Goal: Task Accomplishment & Management: Manage account settings

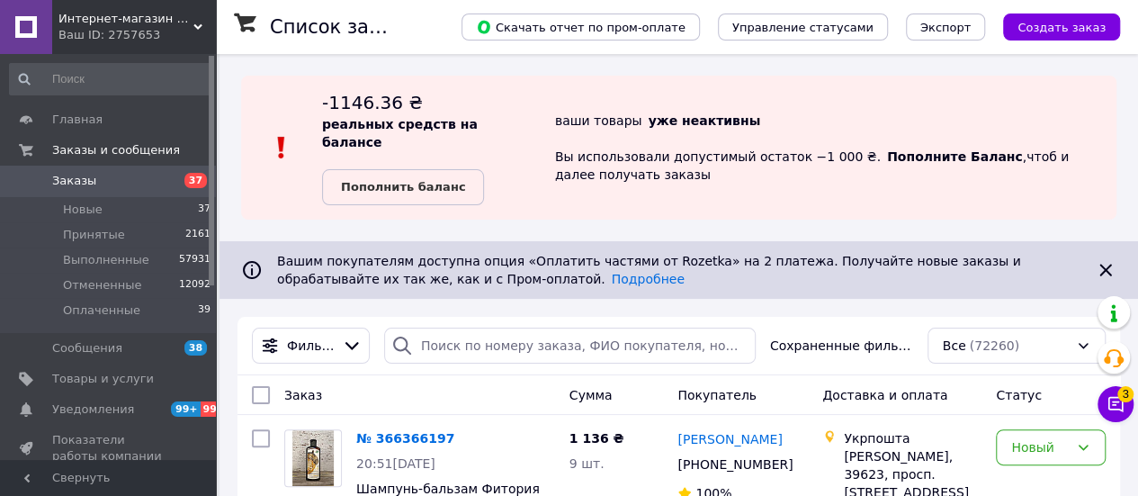
click at [399, 184] on b "Пополнить баланс" at bounding box center [403, 186] width 124 height 13
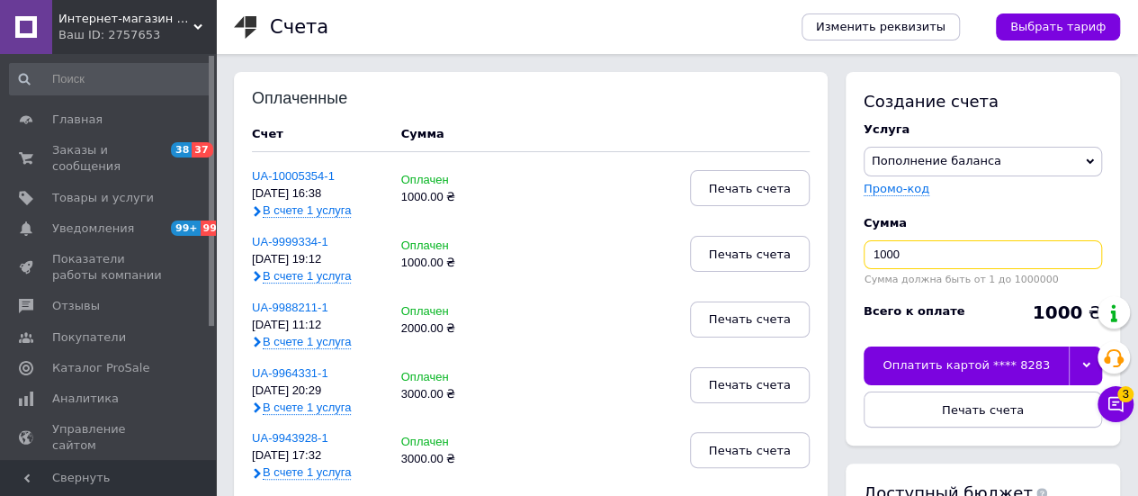
drag, startPoint x: 876, startPoint y: 255, endPoint x: 858, endPoint y: 248, distance: 19.4
click at [862, 251] on div "Создание счета Услуга Пополнение баланса Premium-дизайн Промо-код Сумма 1000 Су…" at bounding box center [983, 258] width 274 height 373
type input "2000"
click at [994, 417] on button "Печать счета" at bounding box center [983, 409] width 238 height 36
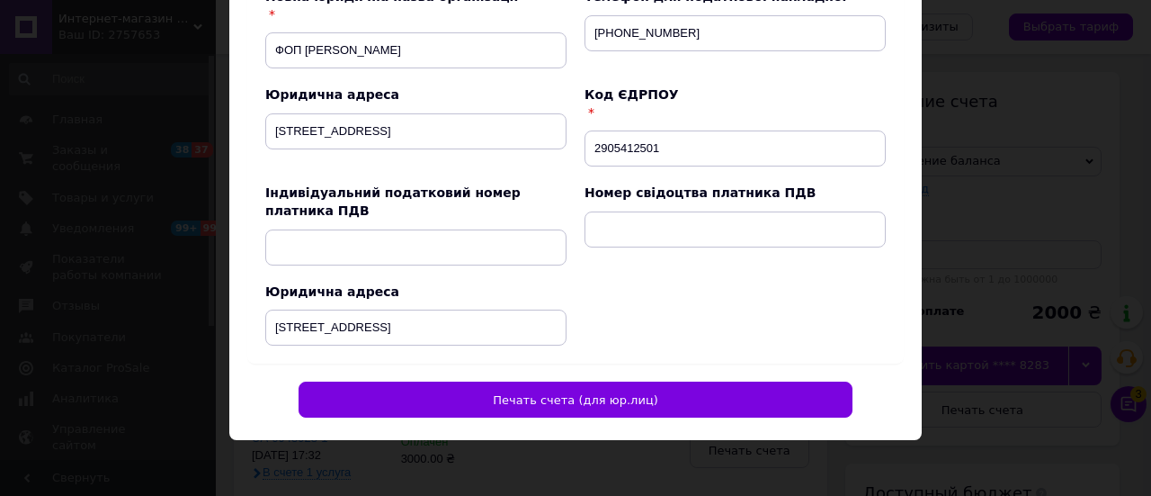
scroll to position [111, 0]
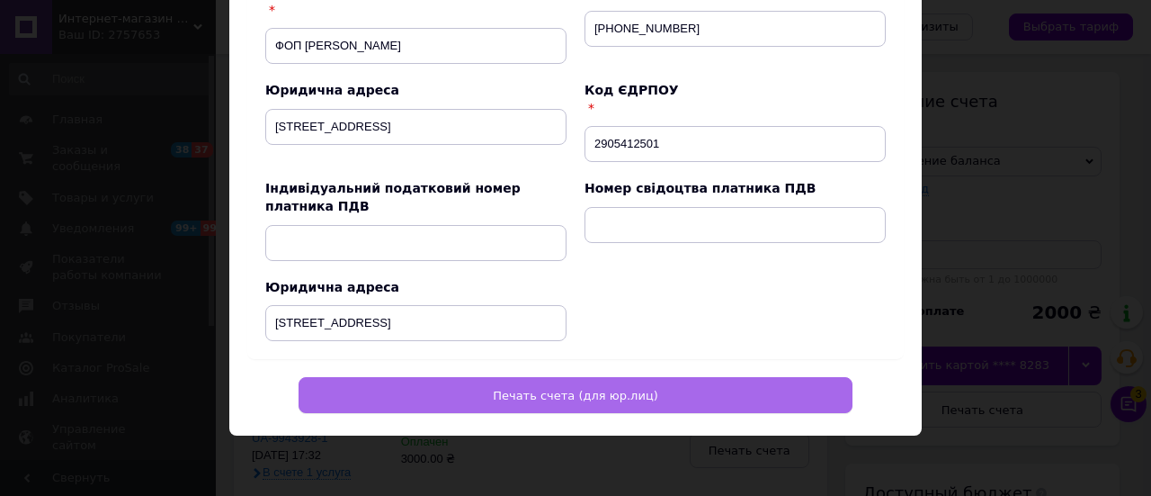
click at [522, 406] on button "Печать счета (для юр.лиц)" at bounding box center [576, 395] width 554 height 36
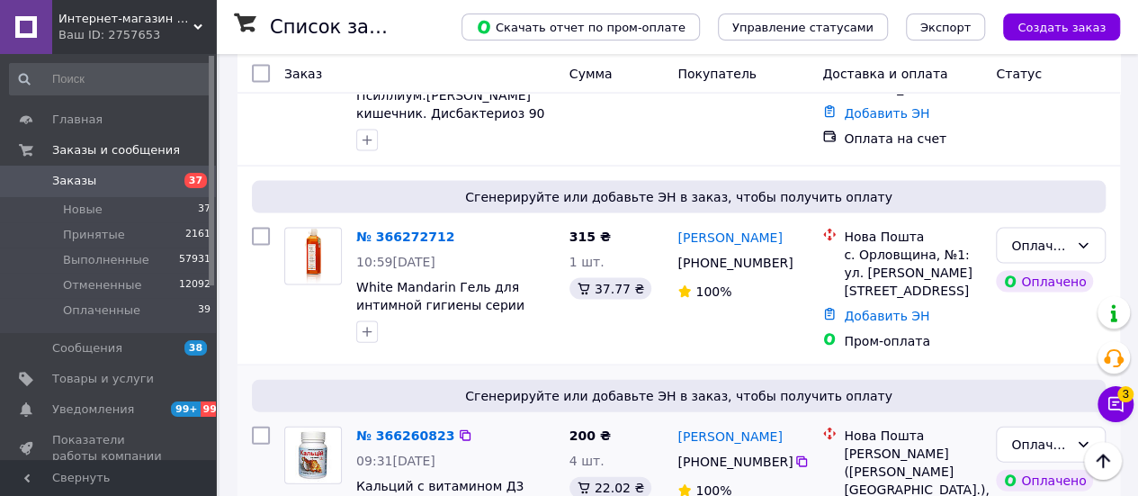
scroll to position [1529, 0]
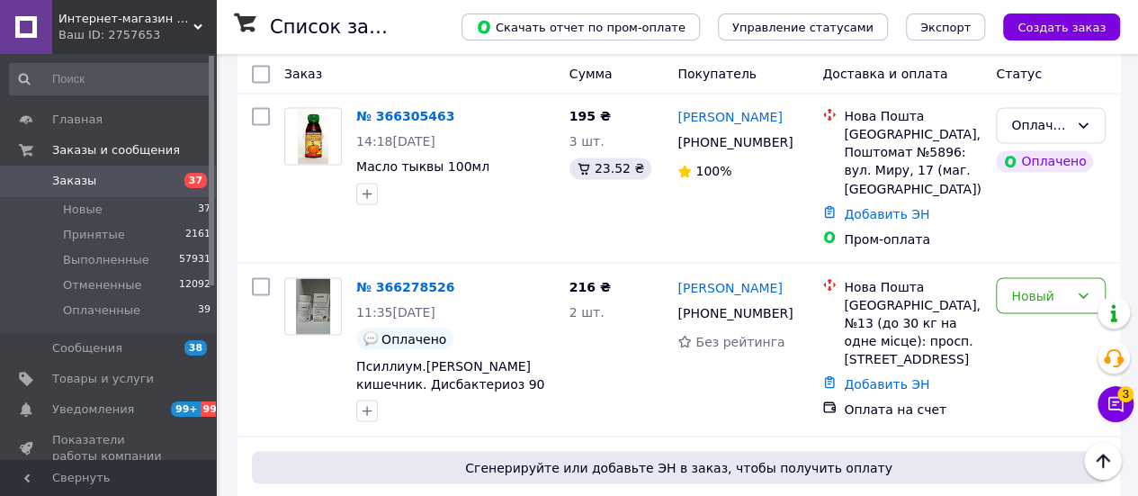
click at [387, 279] on link "№ 366278526" at bounding box center [405, 286] width 98 height 14
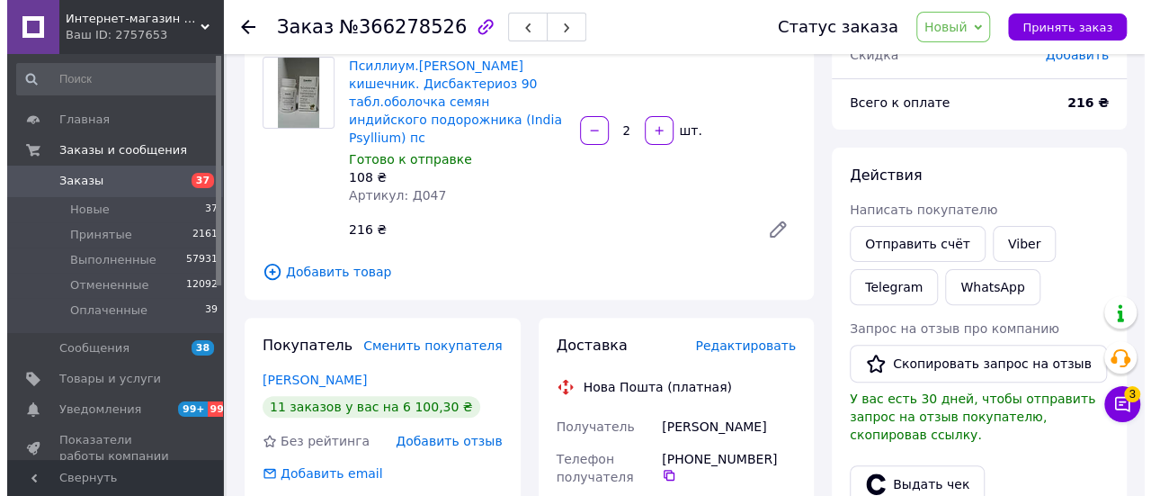
scroll to position [270, 0]
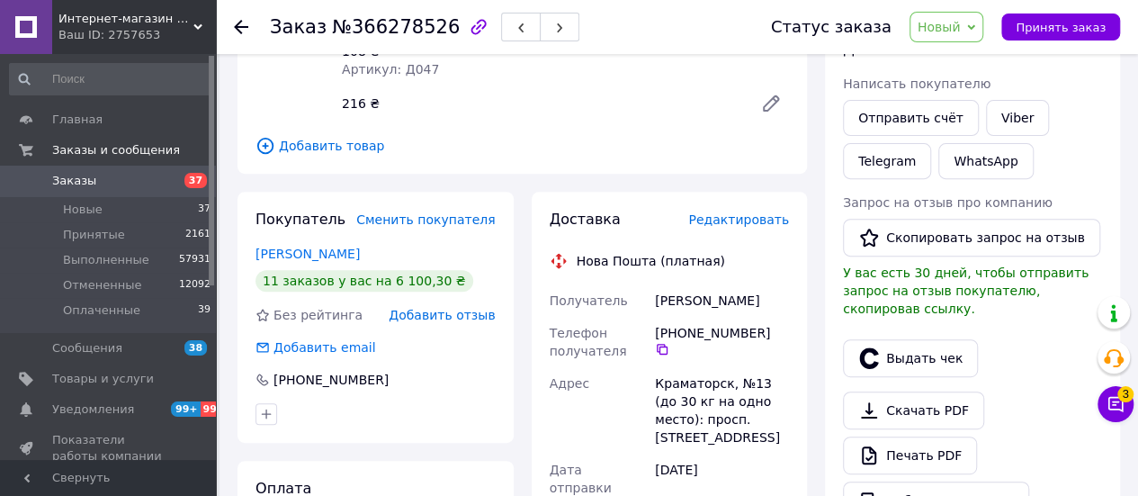
click at [739, 212] on span "Редактировать" at bounding box center [738, 219] width 101 height 14
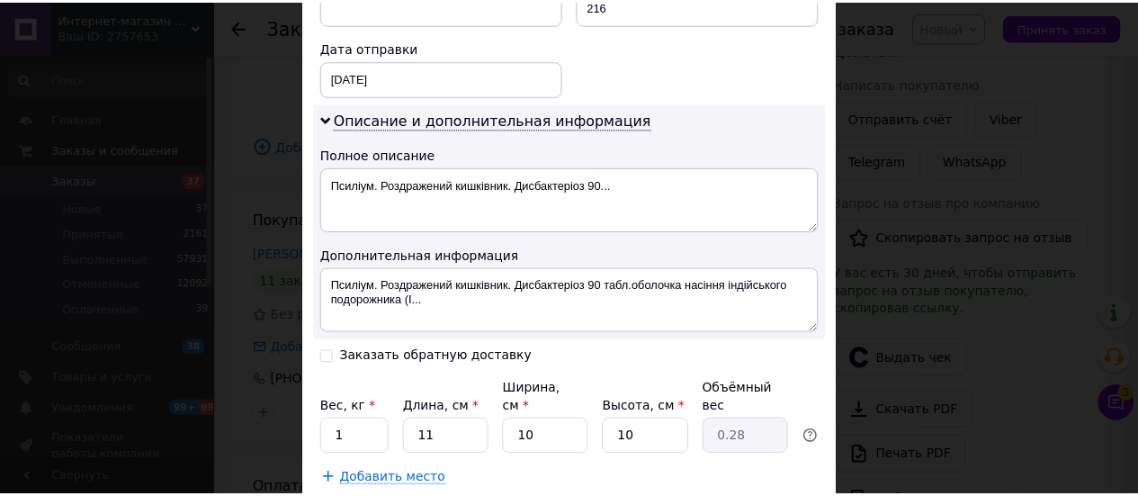
scroll to position [923, 0]
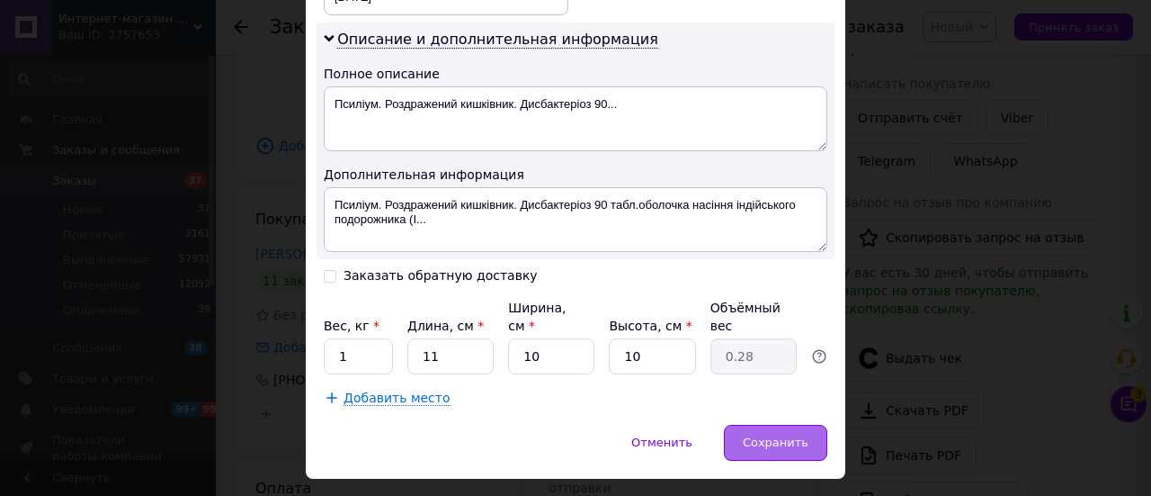
click at [795, 435] on span "Сохранить" at bounding box center [776, 441] width 66 height 13
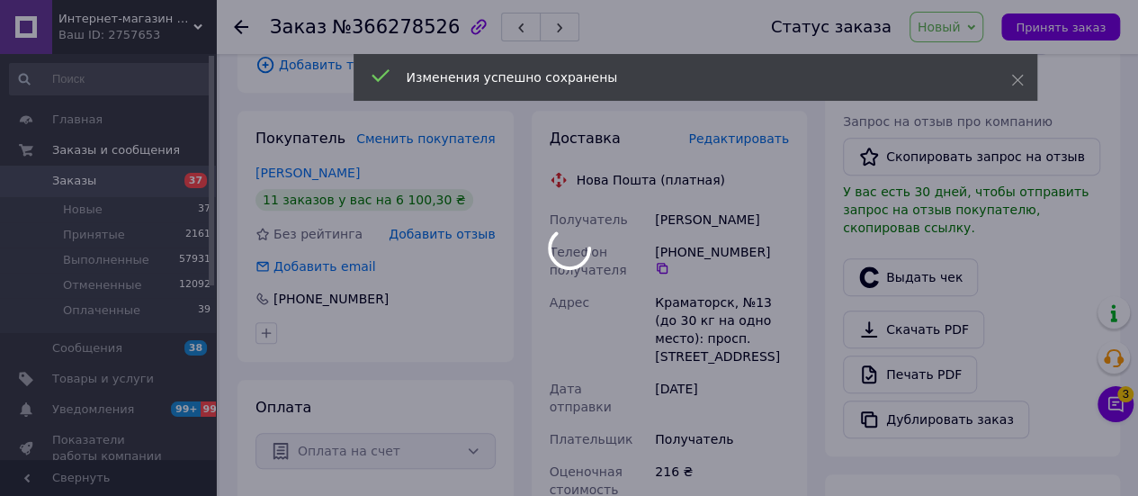
scroll to position [540, 0]
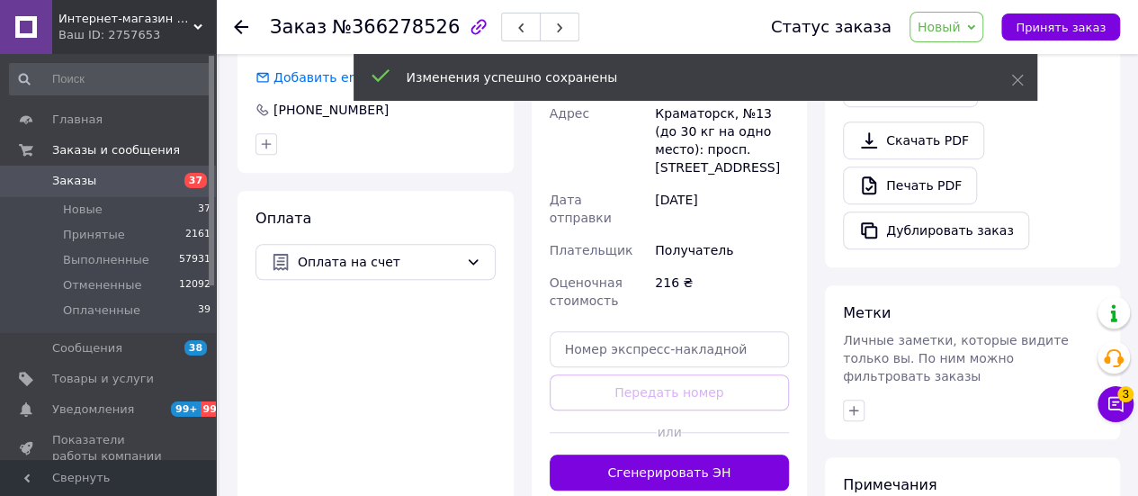
click at [736, 454] on button "Сгенерировать ЭН" at bounding box center [670, 472] width 240 height 36
